Goal: Use online tool/utility: Utilize a website feature to perform a specific function

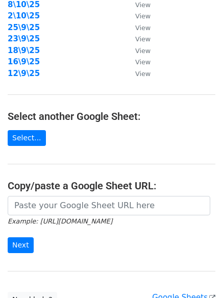
scroll to position [177, 0]
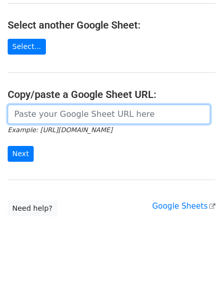
click at [84, 113] on input "url" at bounding box center [109, 114] width 203 height 19
paste input "[URL][DOMAIN_NAME]"
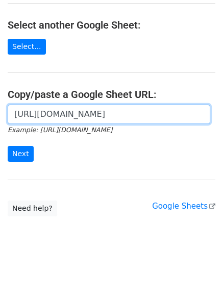
scroll to position [0, 214]
type input "[URL][DOMAIN_NAME]"
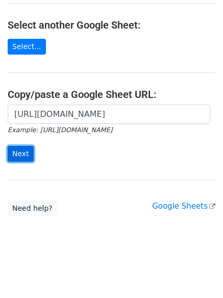
click at [25, 155] on input "Next" at bounding box center [21, 154] width 26 height 16
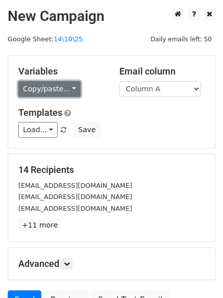
click at [55, 88] on link "Copy/paste..." at bounding box center [49, 89] width 62 height 16
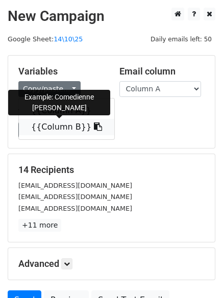
click at [57, 124] on link "{{Column B}}" at bounding box center [66, 127] width 95 height 16
